Goal: Navigation & Orientation: Understand site structure

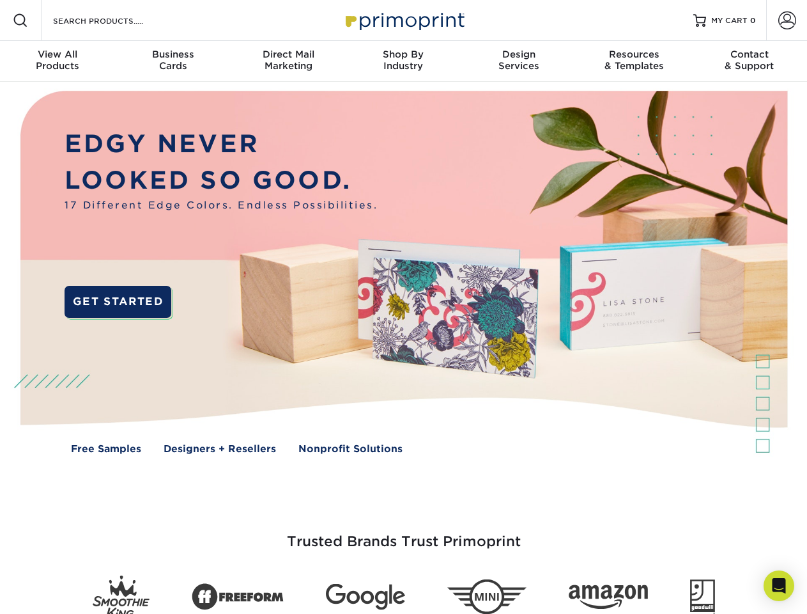
click at [403, 307] on img at bounding box center [403, 281] width 799 height 399
click at [20, 20] on span at bounding box center [20, 20] width 15 height 15
click at [787, 20] on span at bounding box center [787, 21] width 18 height 18
click at [58, 61] on div "View All Products" at bounding box center [57, 60] width 115 height 23
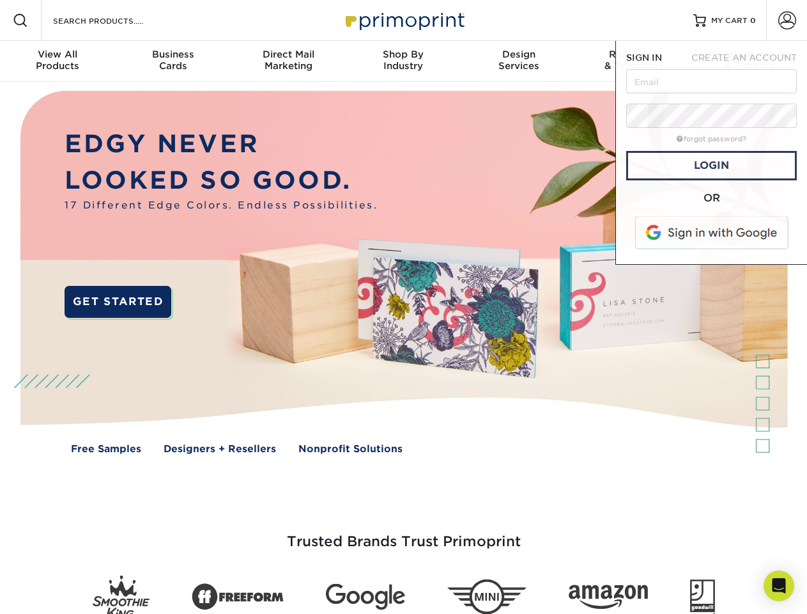
click at [173, 61] on div "Business Cards" at bounding box center [172, 60] width 115 height 23
click at [288, 61] on div "Direct Mail Marketing" at bounding box center [288, 60] width 115 height 23
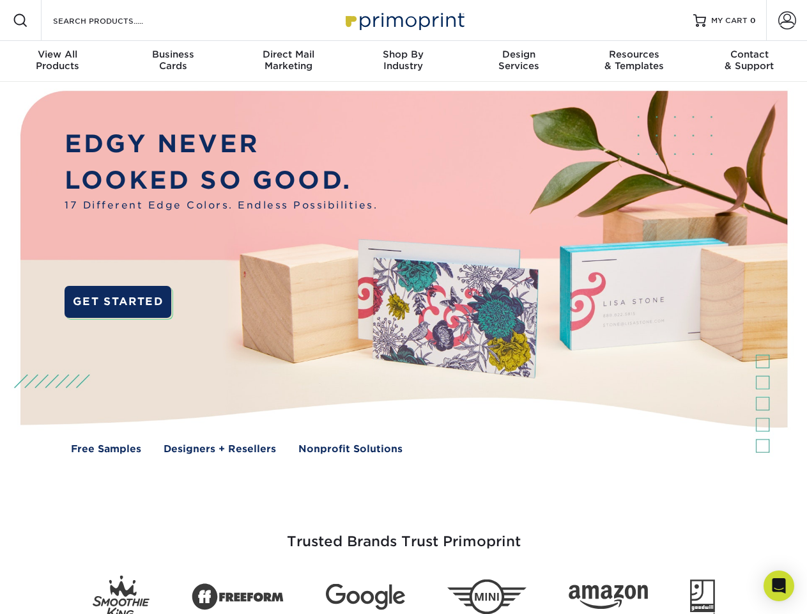
click at [403, 61] on div "Shop By Industry" at bounding box center [403, 60] width 115 height 23
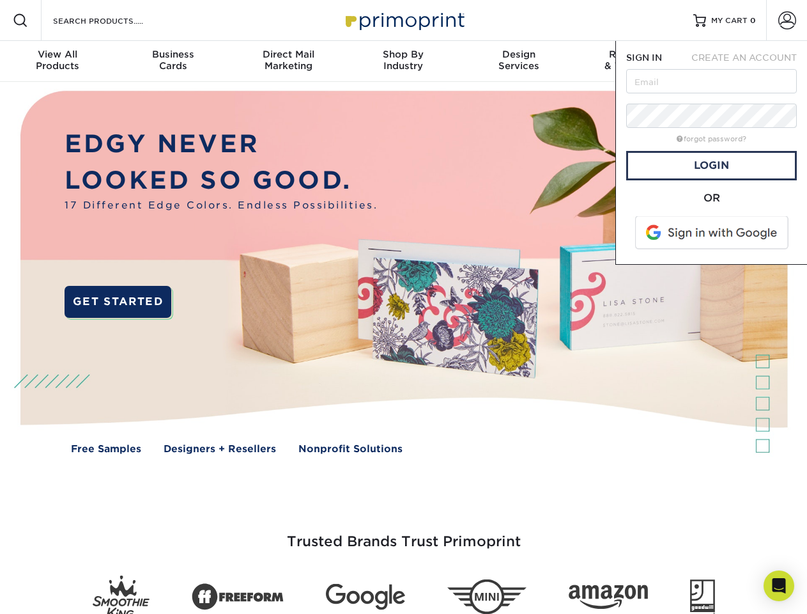
click at [519, 61] on div "Design Services" at bounding box center [518, 60] width 115 height 23
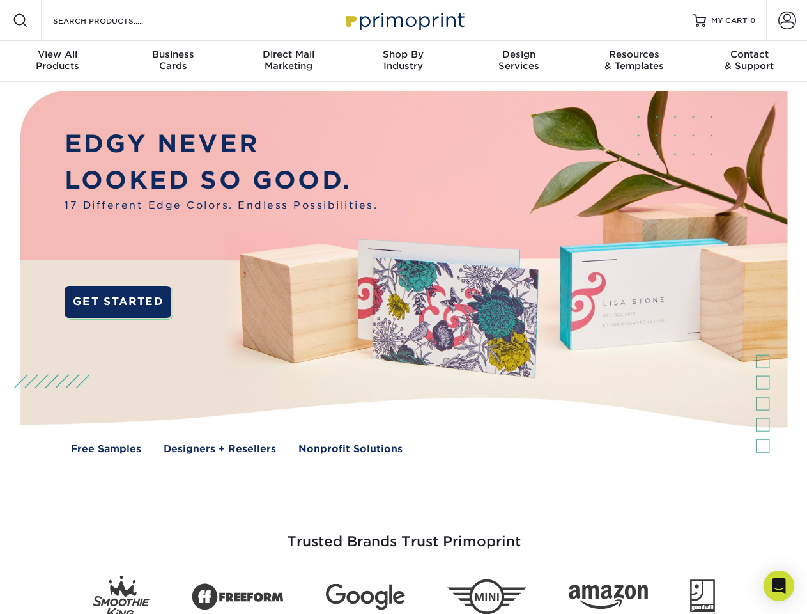
click at [634, 61] on span "SIGN IN" at bounding box center [644, 57] width 36 height 10
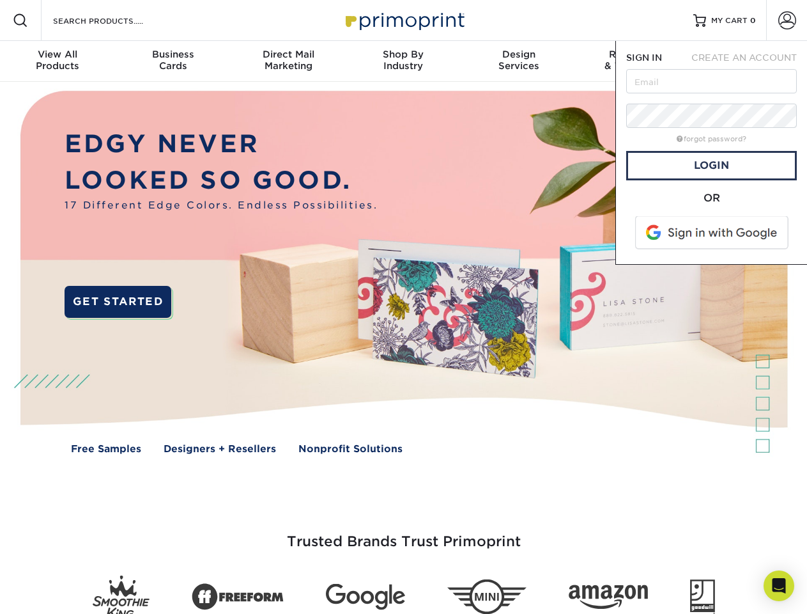
click at [750, 61] on div "Contact & Support" at bounding box center [749, 60] width 115 height 23
